Goal: Communication & Community: Ask a question

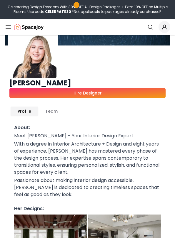
scroll to position [27, 0]
click at [163, 29] on icon "Global" at bounding box center [164, 27] width 6 height 6
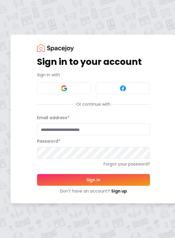
click at [164, 28] on div "Sign in to your account Sign in with Or continue with Email address * Password …" at bounding box center [87, 119] width 175 height 238
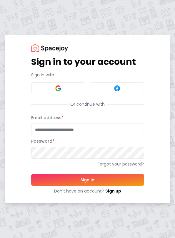
click at [70, 94] on button at bounding box center [58, 88] width 54 height 12
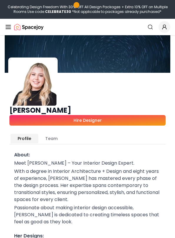
click at [169, 26] on span "Global" at bounding box center [164, 27] width 12 height 12
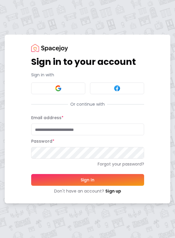
click at [76, 86] on button at bounding box center [58, 88] width 54 height 12
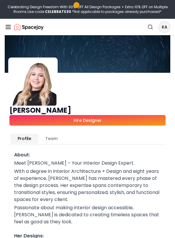
click at [120, 119] on link "Hire Designer" at bounding box center [87, 120] width 156 height 11
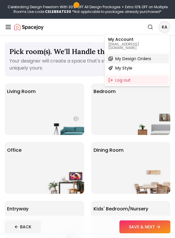
click at [148, 56] on span "My Design Orders" at bounding box center [133, 59] width 36 height 6
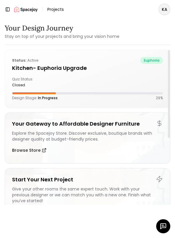
click at [144, 75] on div "Status: active euphoria Kitchen- Euphoria Upgrade Quiz Status: closed Design St…" at bounding box center [87, 78] width 165 height 57
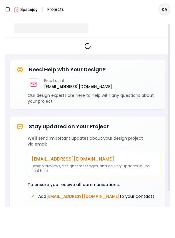
click at [75, 62] on div "Need Help with Your Design? Email us at hello@spacejoy.com Our design experts a…" at bounding box center [87, 84] width 155 height 50
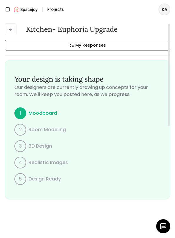
click at [163, 225] on icon "button" at bounding box center [162, 226] width 7 height 7
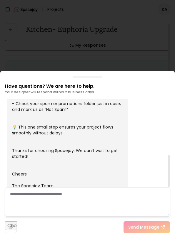
scroll to position [153, 0]
click at [108, 203] on textarea at bounding box center [87, 201] width 165 height 29
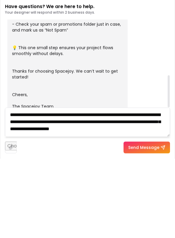
scroll to position [3, 0]
type textarea "**********"
click at [154, 221] on button "Send Message" at bounding box center [146, 227] width 46 height 12
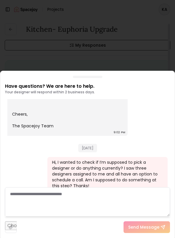
scroll to position [221, 0]
